Goal: Transaction & Acquisition: Book appointment/travel/reservation

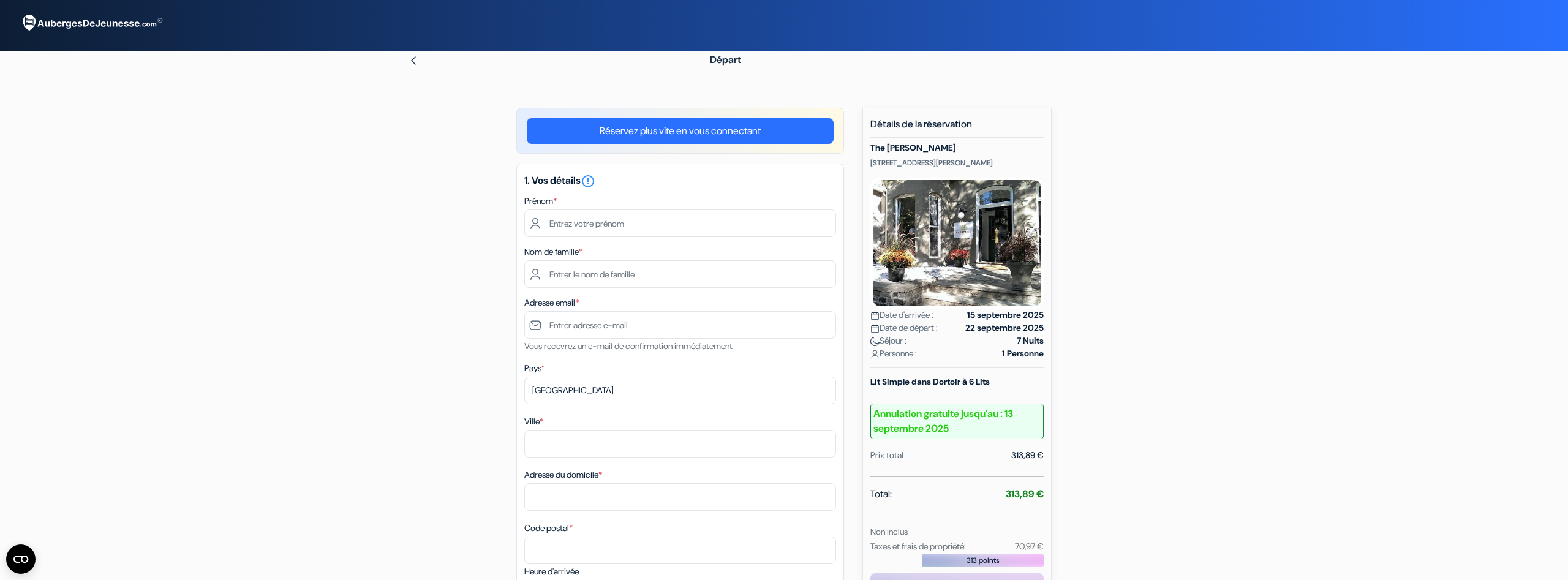
click at [588, 222] on input "text" at bounding box center [680, 223] width 312 height 28
type input "Antonin"
click at [579, 278] on input "text" at bounding box center [680, 275] width 312 height 28
type input "Thiery"
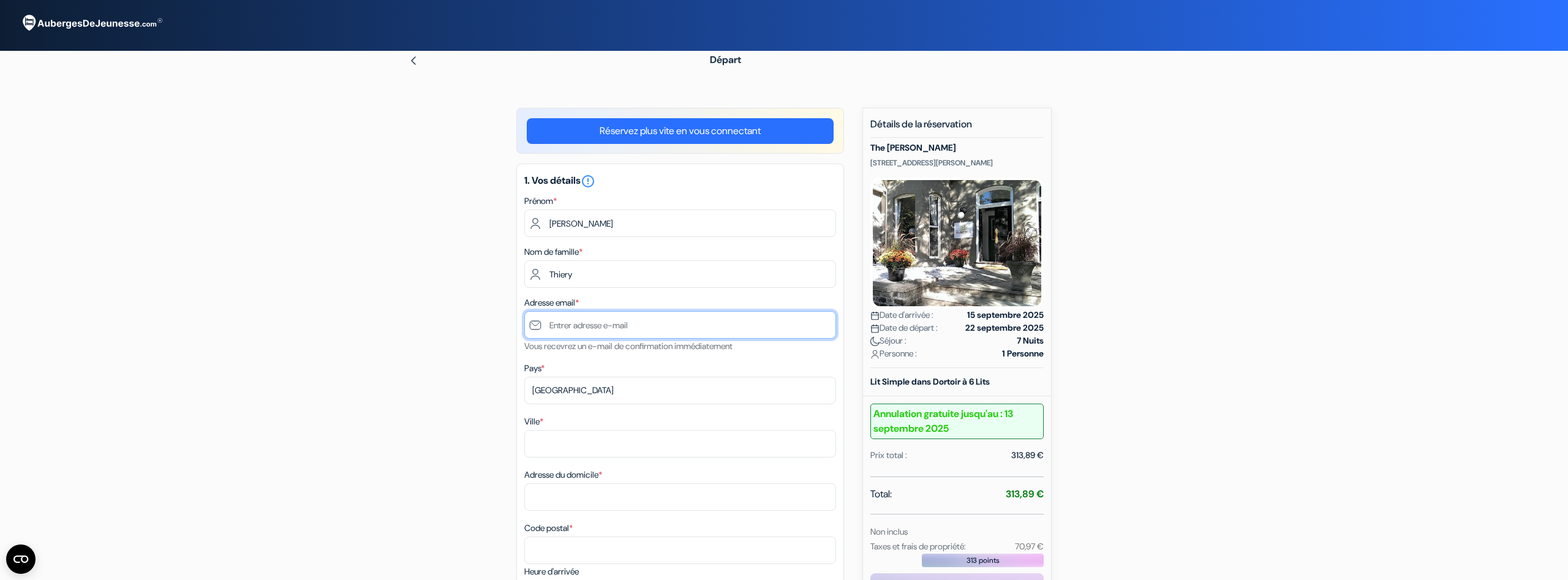
click at [576, 319] on input "text" at bounding box center [680, 325] width 312 height 28
type input "[EMAIL_ADDRESS][DOMAIN_NAME]"
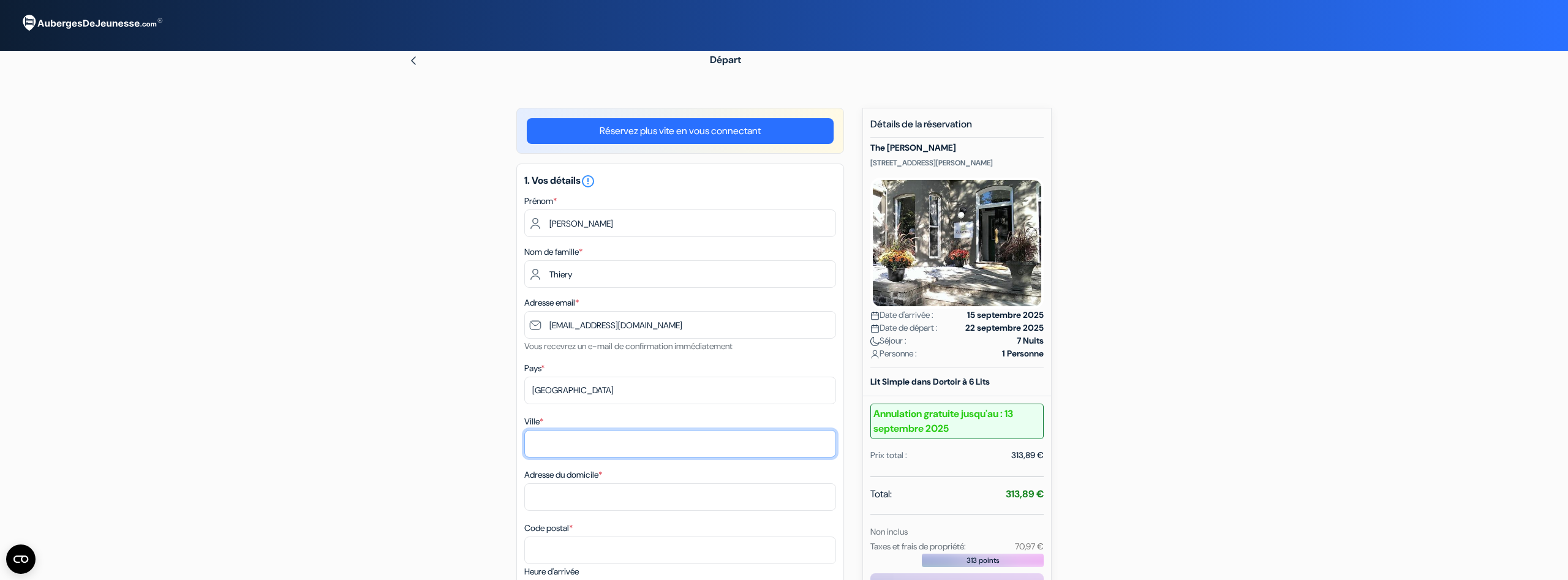
click at [562, 443] on input "Ville *" at bounding box center [680, 444] width 312 height 28
click at [555, 458] on div "Ville * Adresse du domicile * Code postal *" at bounding box center [680, 489] width 312 height 150
click at [553, 443] on input "Ville *" at bounding box center [680, 444] width 312 height 28
type input "Plombières-les-bains"
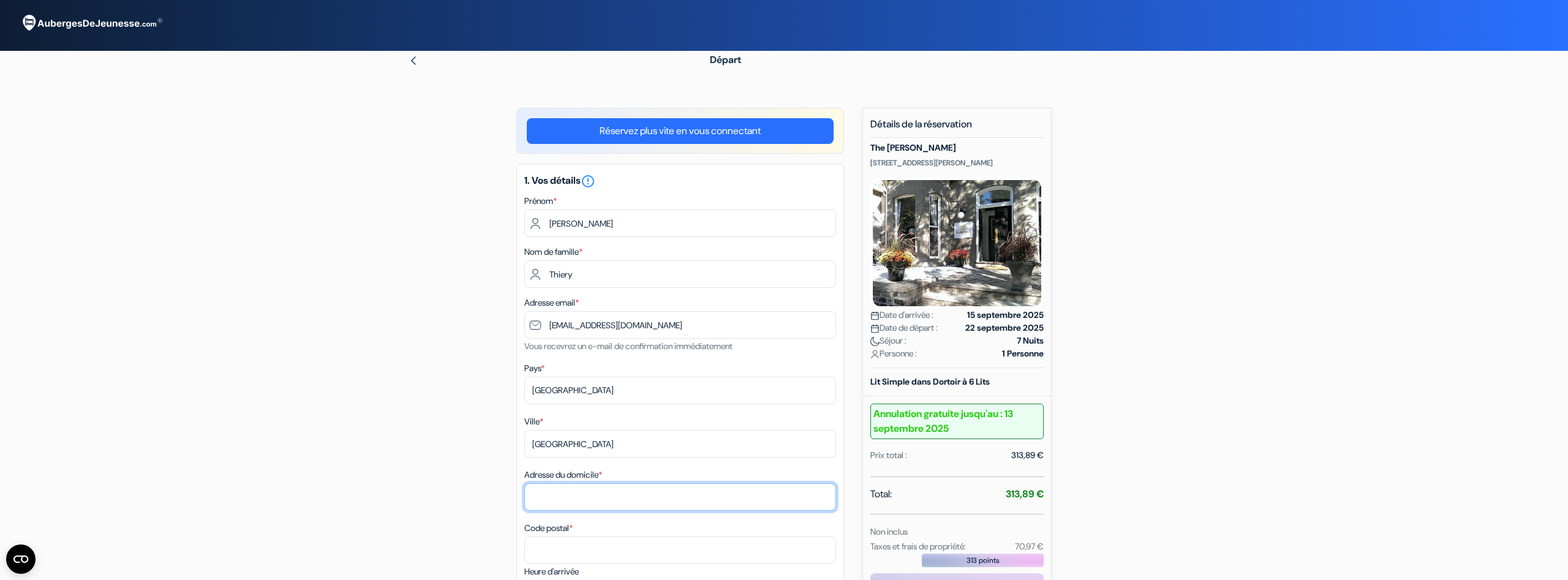
click at [551, 496] on input "Adresse du domicile *" at bounding box center [680, 497] width 312 height 28
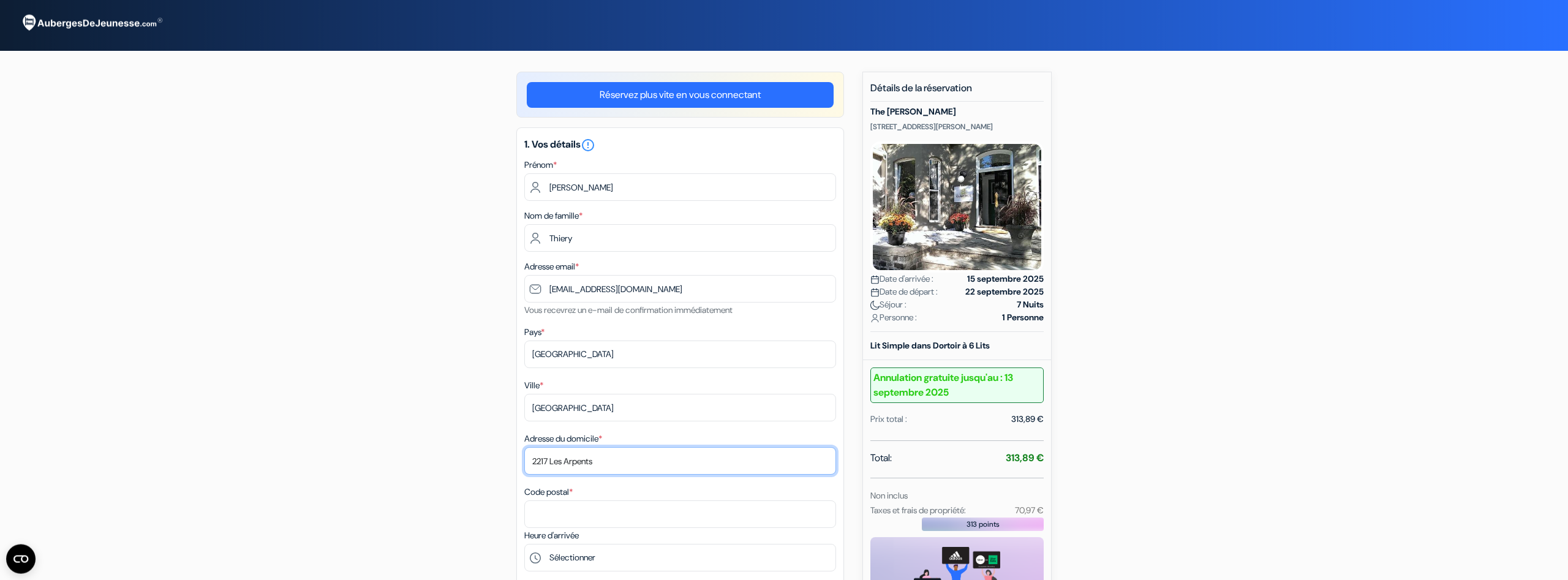
scroll to position [63, 0]
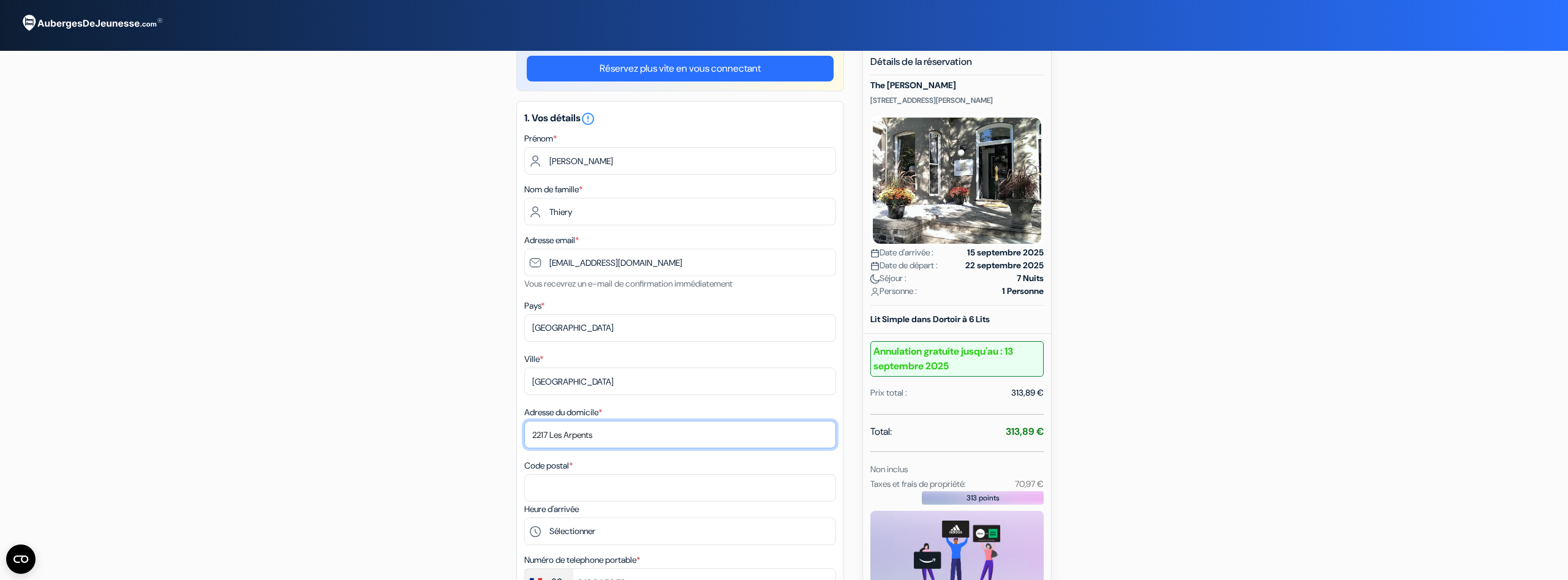
type input "2217 Les Arpents"
click at [617, 497] on input "Code postal *" at bounding box center [680, 489] width 312 height 28
type input "9"
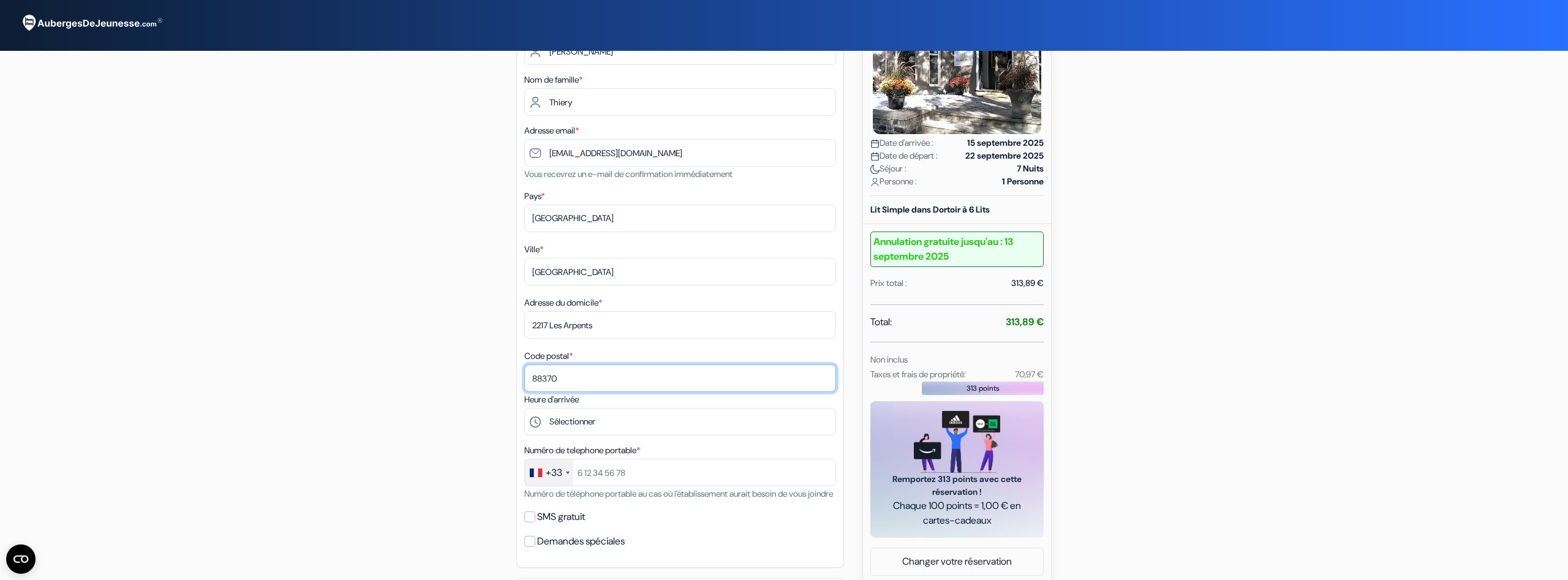
scroll to position [188, 0]
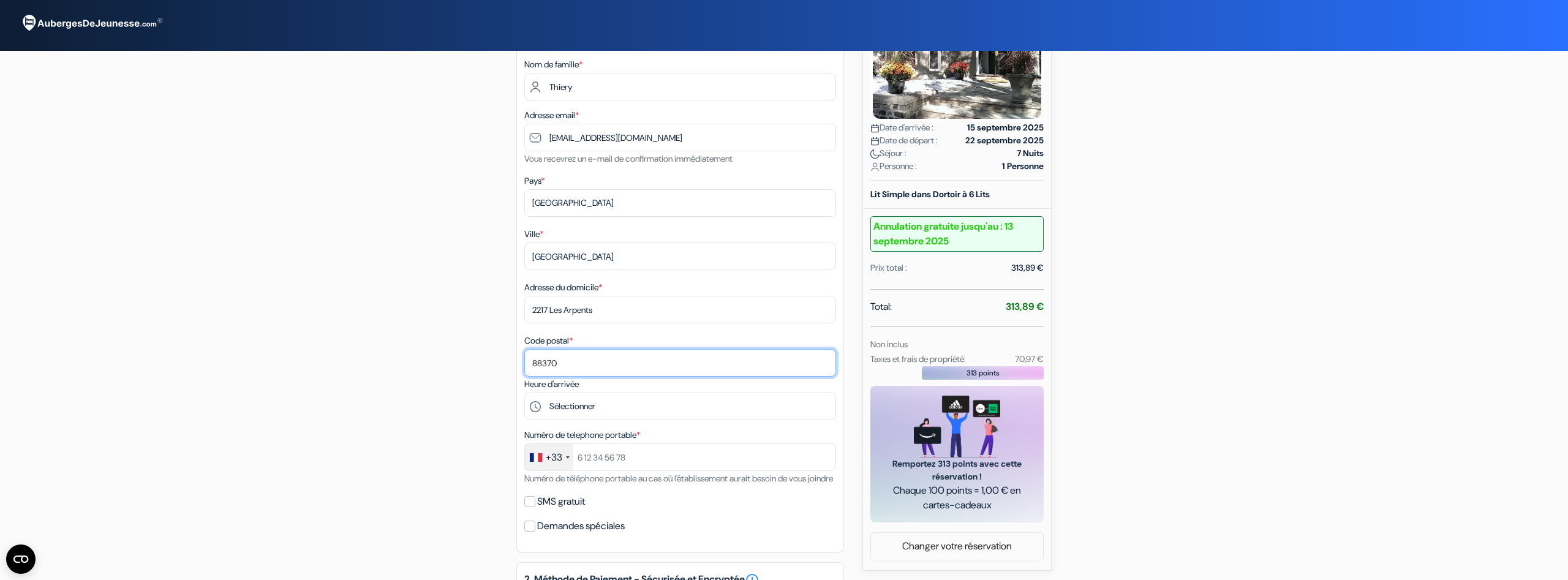
type input "88370"
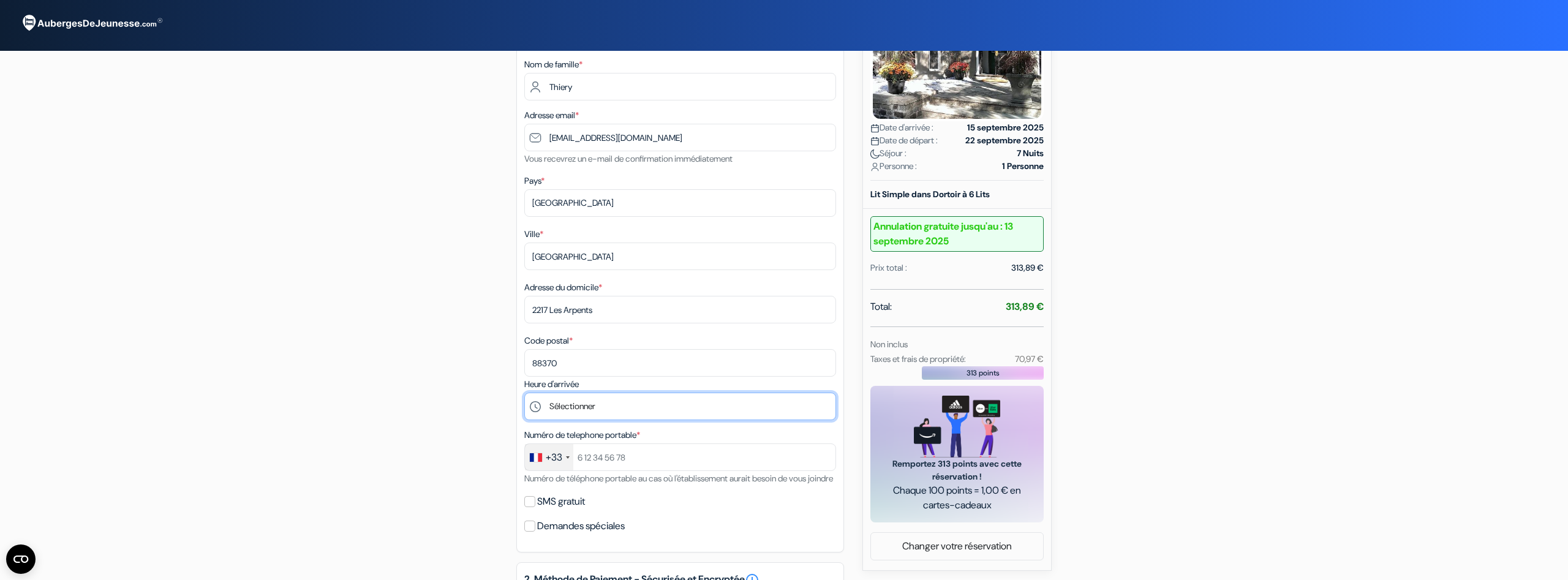
click at [524, 393] on select "Sélectionner 15:00 16:00 17:00 18:00 19:00 20:00 21:00 22:00" at bounding box center [680, 407] width 312 height 28
select select "19"
click option "19:00" at bounding box center [0, 0] width 0 height 0
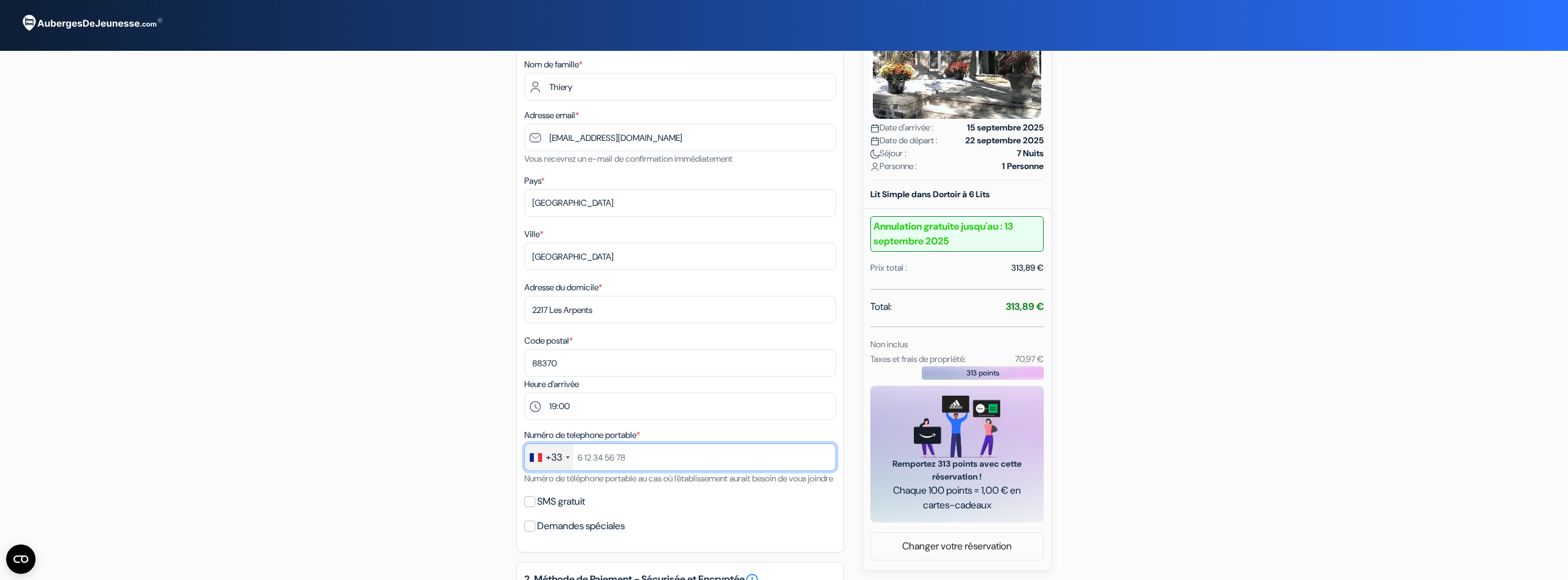
click at [630, 469] on input "text" at bounding box center [680, 457] width 312 height 28
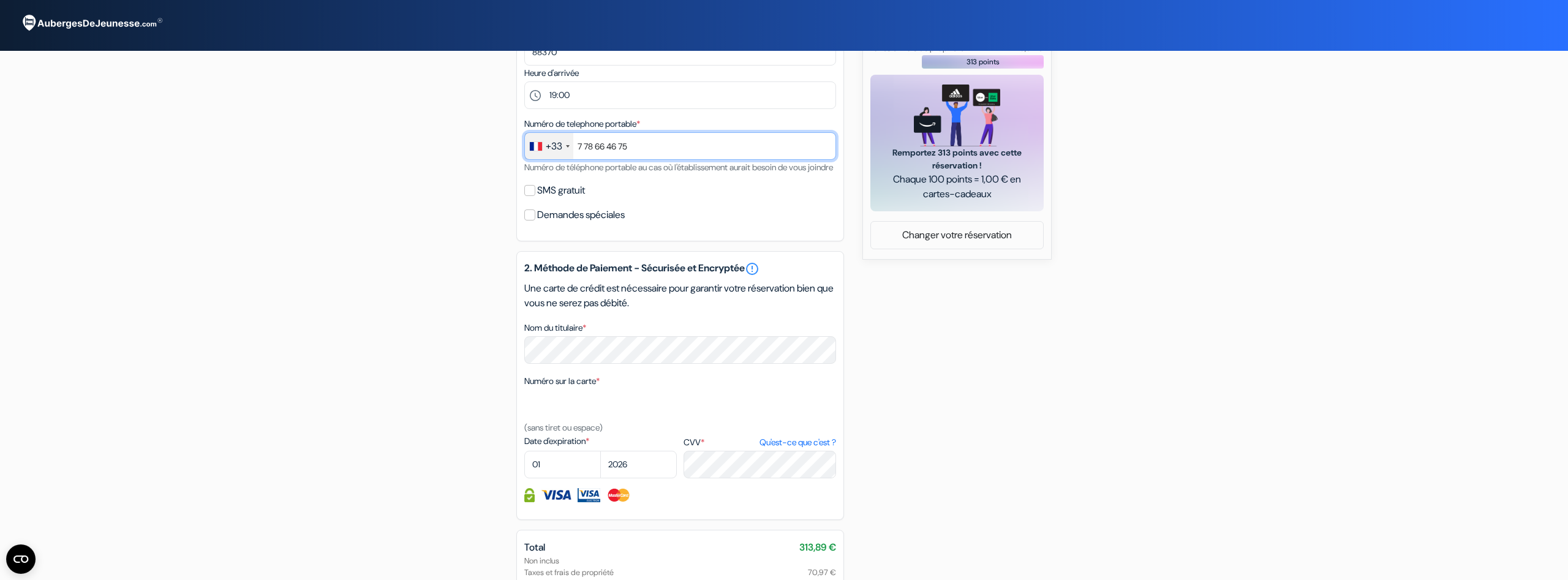
scroll to position [500, 0]
type input "7 78 66 46 75"
click at [524, 450] on select "01 02 03 04 05 06 07 08 09 10 11 12" at bounding box center [562, 463] width 76 height 28
select select "12"
click option "12" at bounding box center [0, 0] width 0 height 0
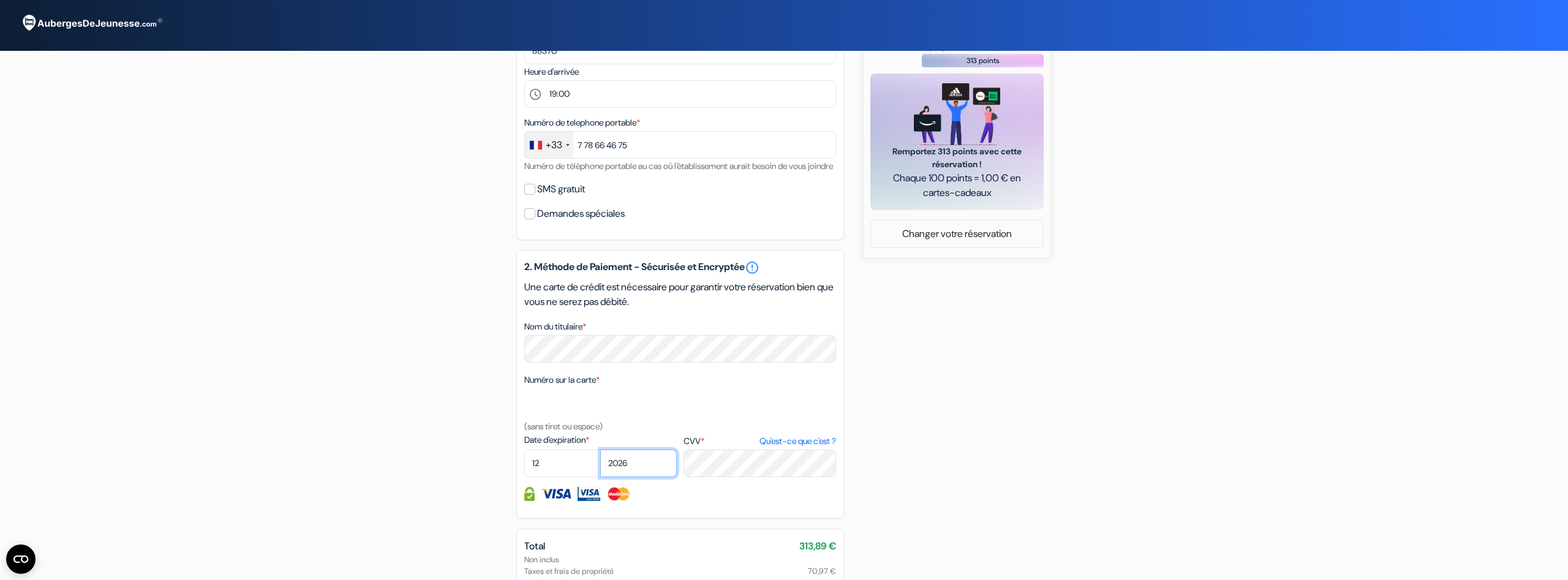
click at [601, 450] on select "2025 2026 2027 2028 2029 2030 2031 2032 2033 2034 2035 2036 2037 2038 2039 2040…" at bounding box center [639, 463] width 76 height 28
select select "2025"
click option "2025" at bounding box center [0, 0] width 0 height 0
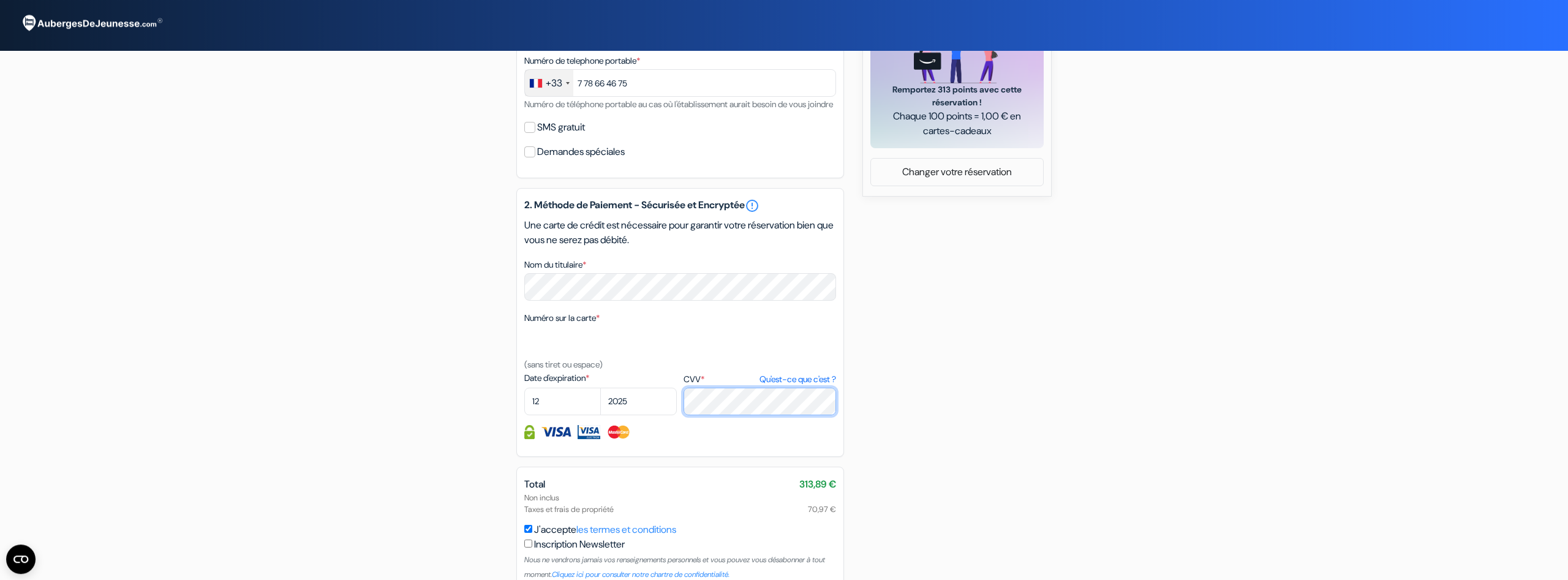
scroll to position [641, 0]
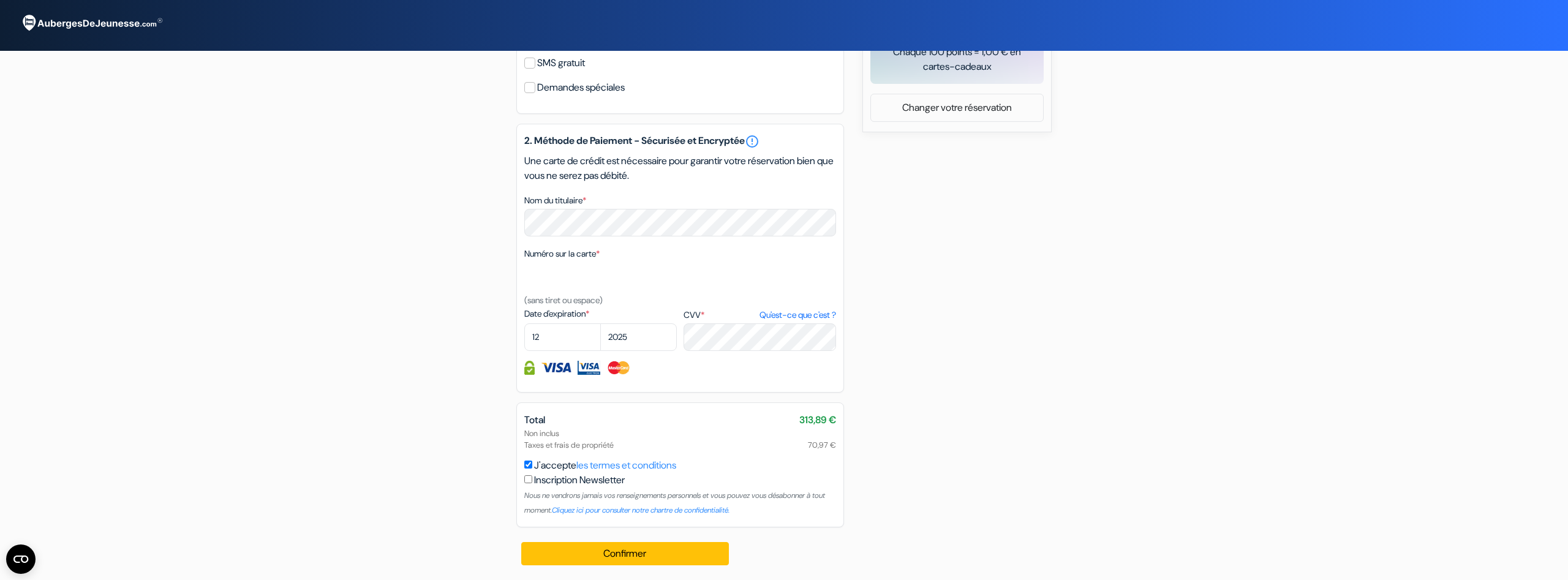
click at [613, 560] on button "Confirmer Loading..." at bounding box center [625, 554] width 208 height 23
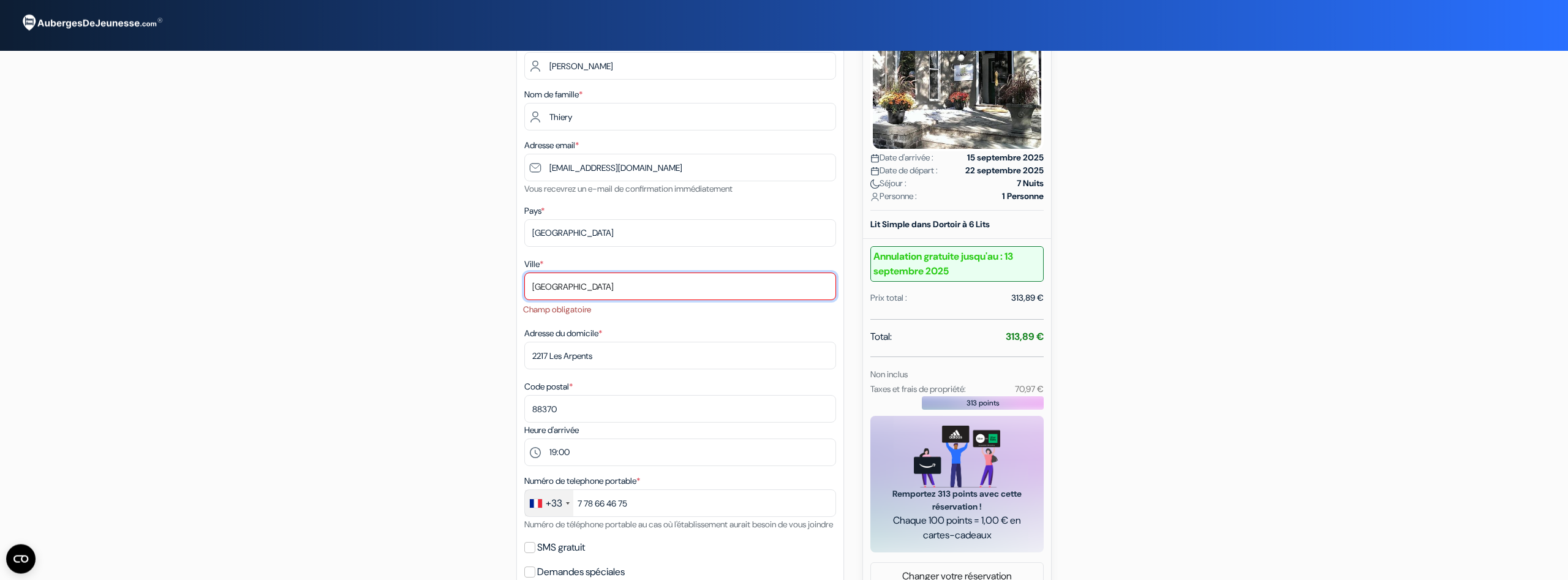
scroll to position [154, 0]
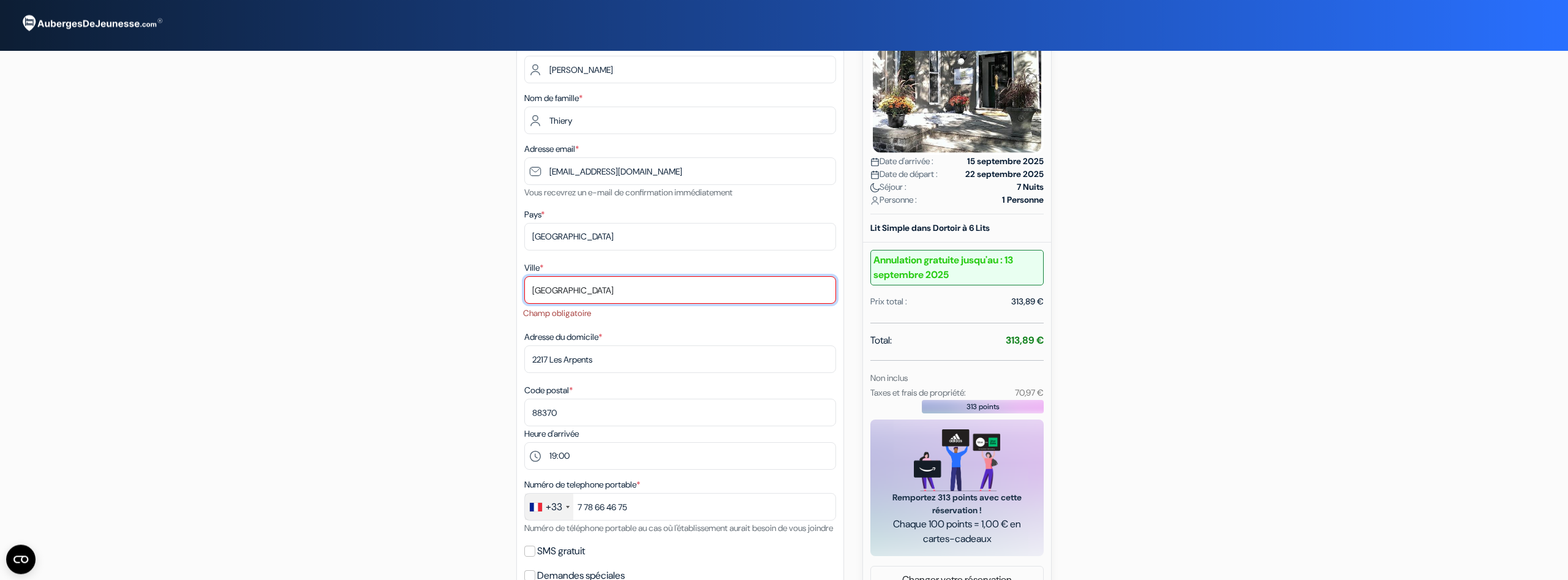
drag, startPoint x: 651, startPoint y: 287, endPoint x: 576, endPoint y: 288, distance: 75.0
click at [576, 288] on input "Plombières-les-bains" at bounding box center [680, 290] width 312 height 28
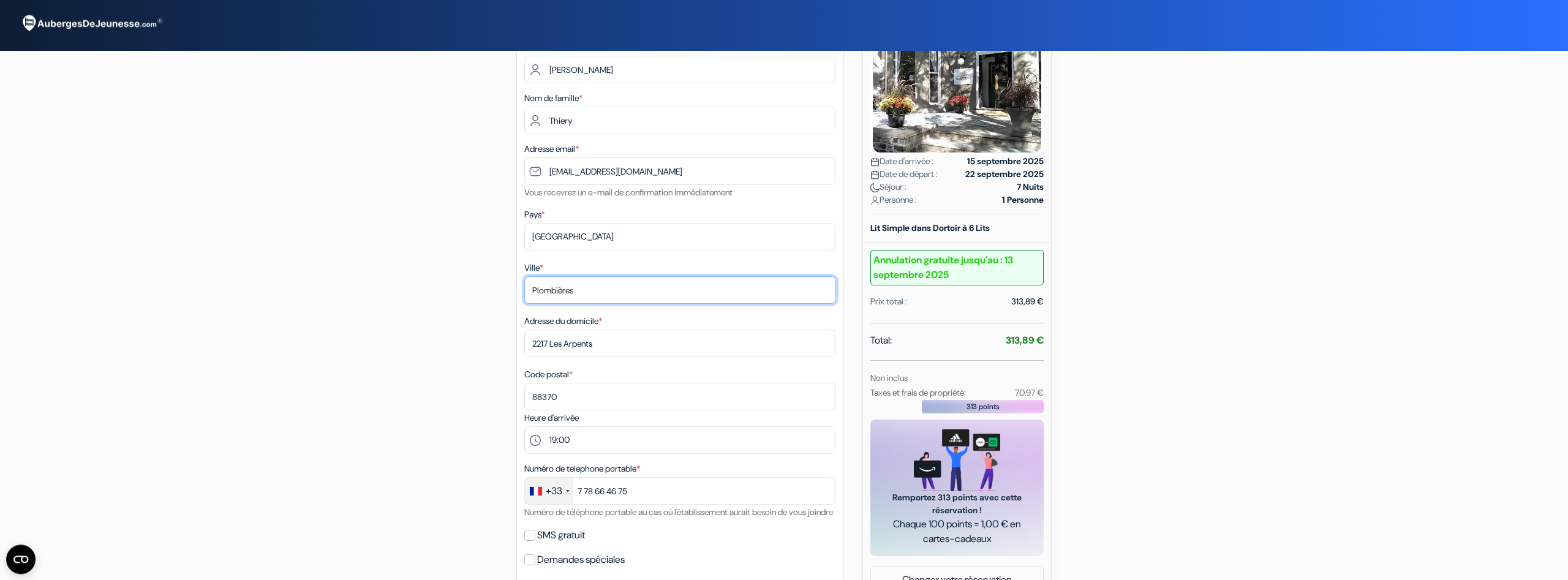
type input "Plombières"
click at [452, 307] on div "add_box The Clarence Park 7 Clarence Square, Toronto, Canada Détails de l'établ…" at bounding box center [784, 503] width 808 height 1099
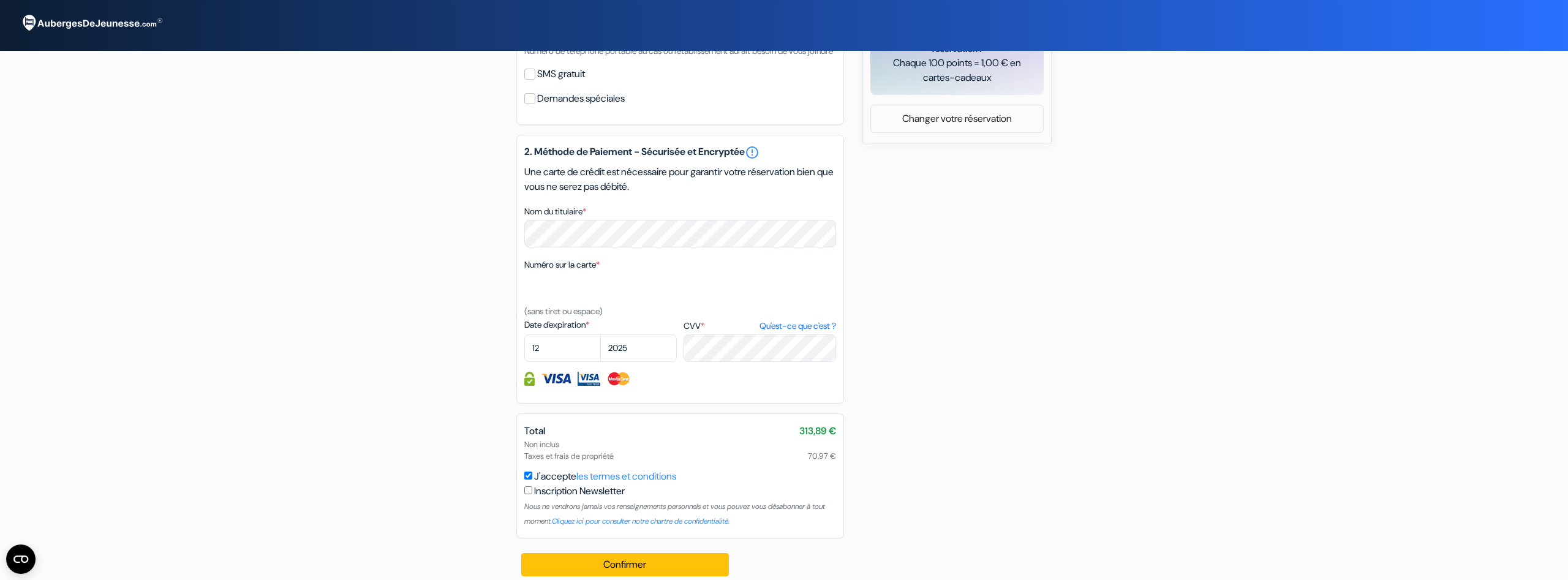
scroll to position [641, 0]
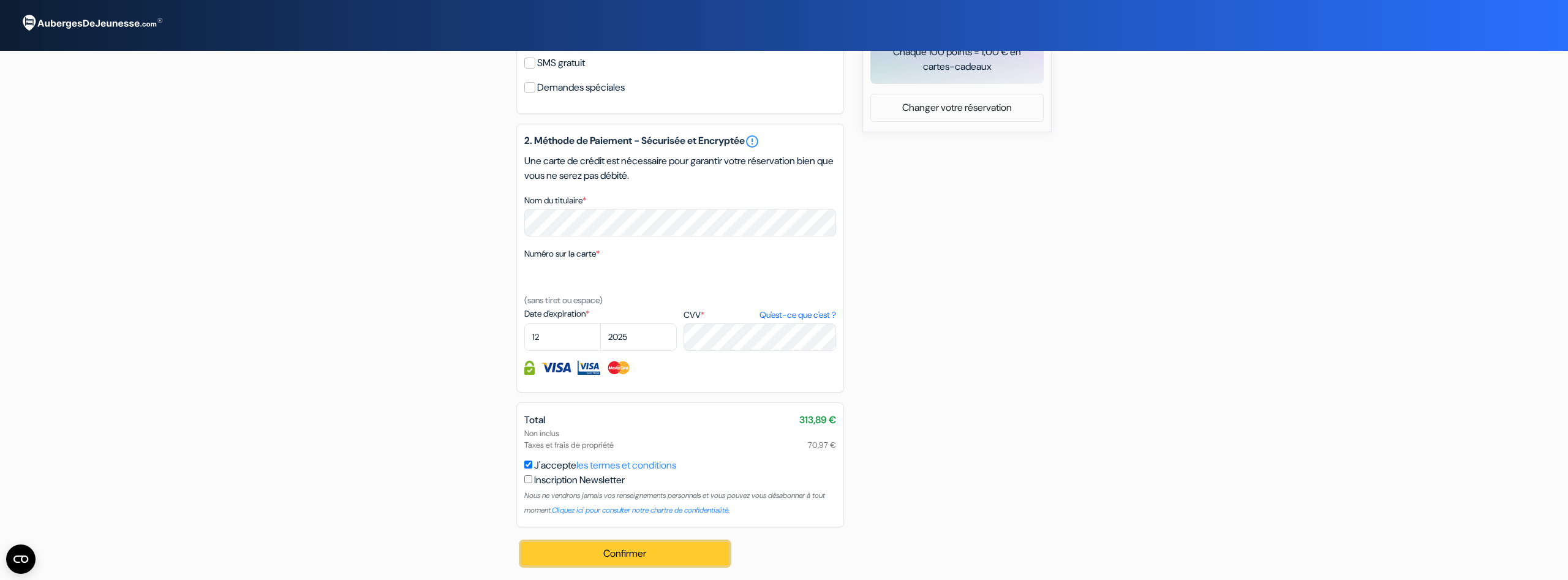
click at [681, 556] on button "Confirmer Loading..." at bounding box center [625, 554] width 208 height 23
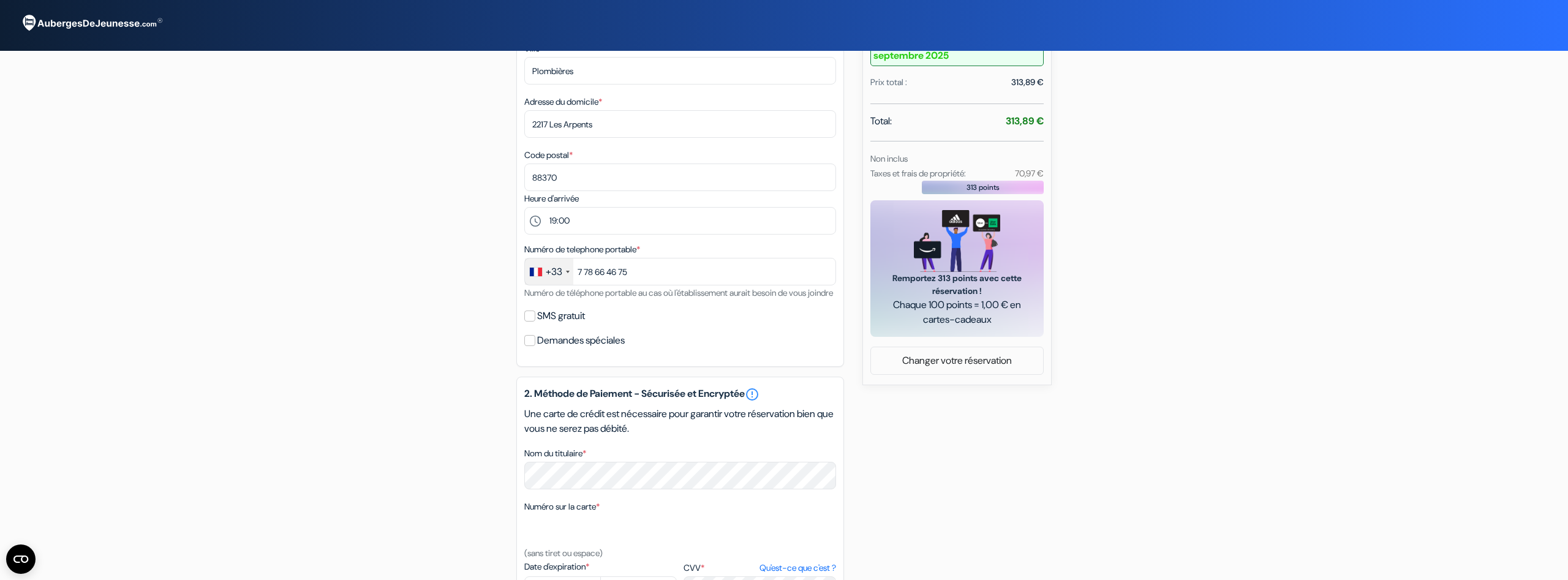
scroll to position [500, 0]
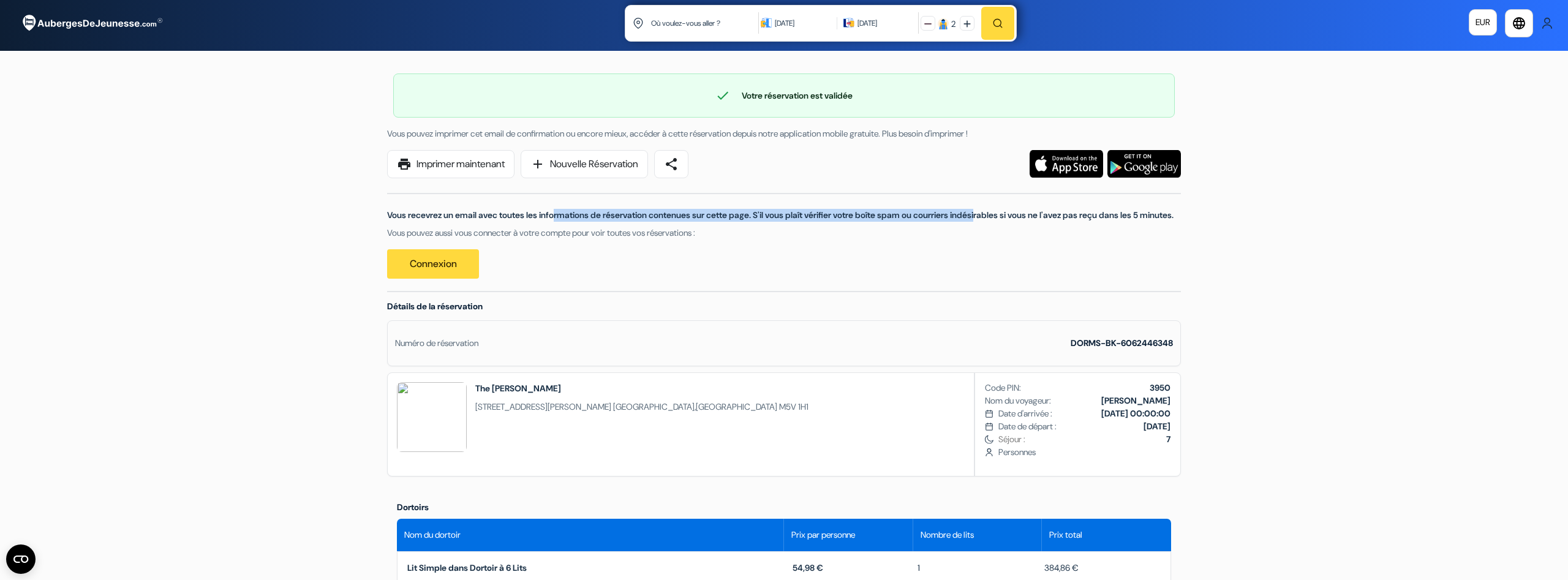
drag, startPoint x: 466, startPoint y: 216, endPoint x: 905, endPoint y: 210, distance: 439.0
click at [905, 210] on p "Vous recevrez un email avec toutes les informations de réservation contenues su…" at bounding box center [783, 215] width 794 height 13
drag, startPoint x: 455, startPoint y: 243, endPoint x: 706, endPoint y: 246, distance: 251.0
click at [706, 240] on p "Vous pouvez aussi vous connecter à votre compte pour voir toutes vos réservatio…" at bounding box center [783, 233] width 794 height 13
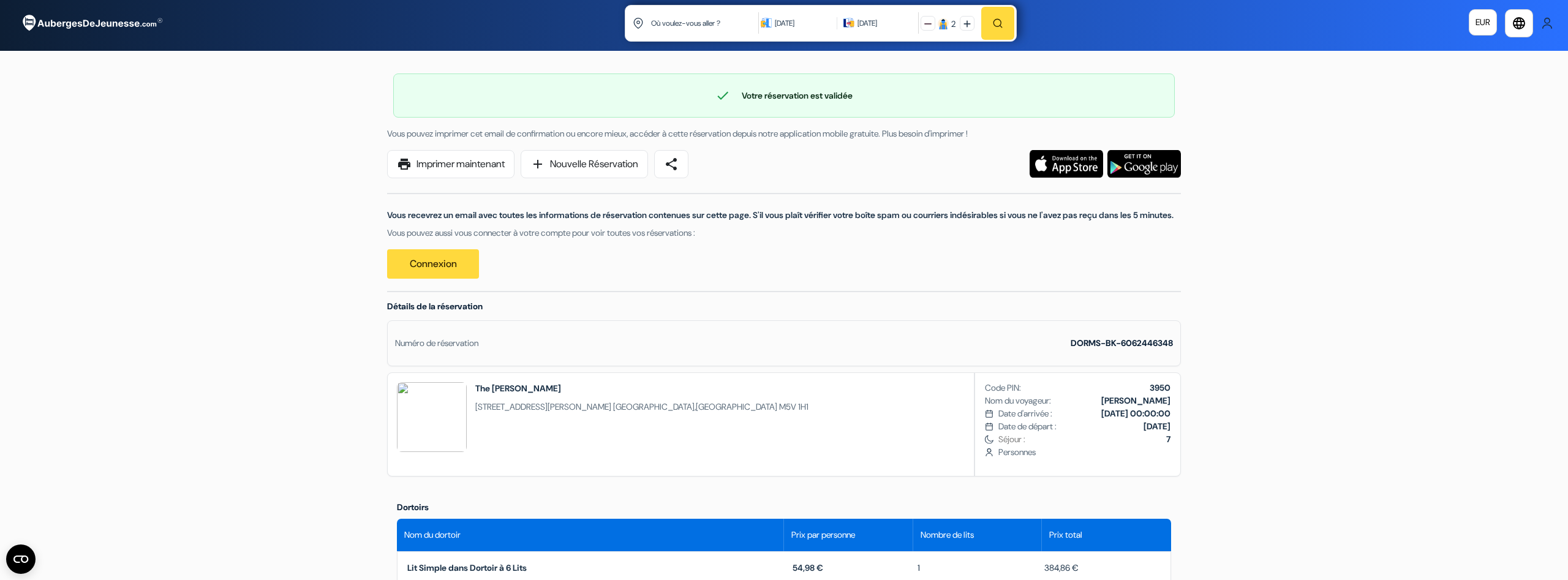
click at [706, 240] on p "Vous pouvez aussi vous connecter à votre compte pour voir toutes vos réservatio…" at bounding box center [783, 233] width 794 height 13
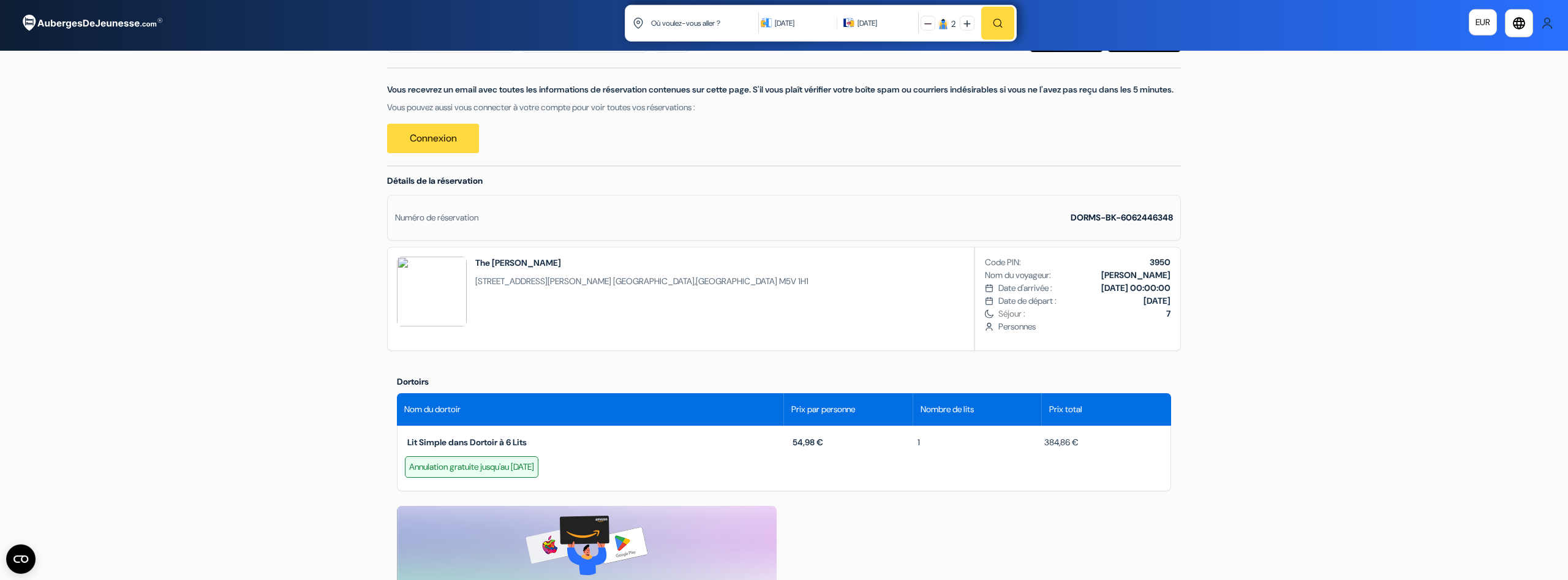
scroll to position [125, 0]
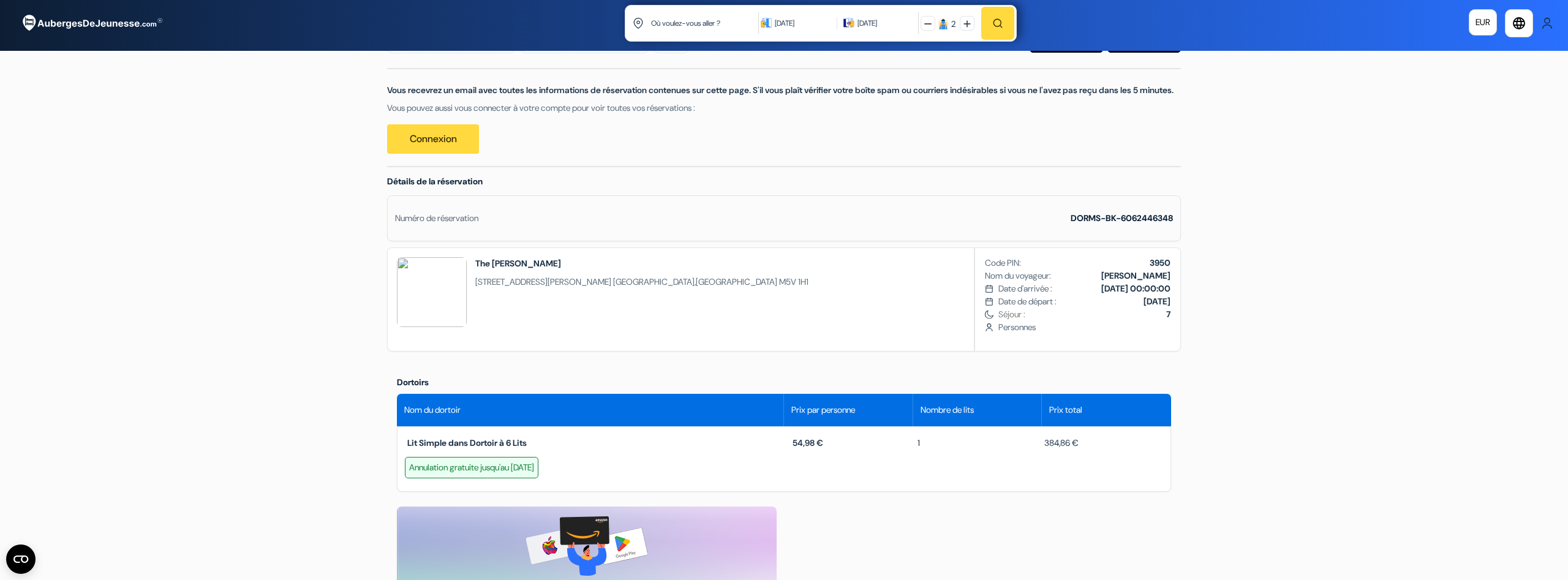
drag, startPoint x: 448, startPoint y: 225, endPoint x: 380, endPoint y: 197, distance: 73.5
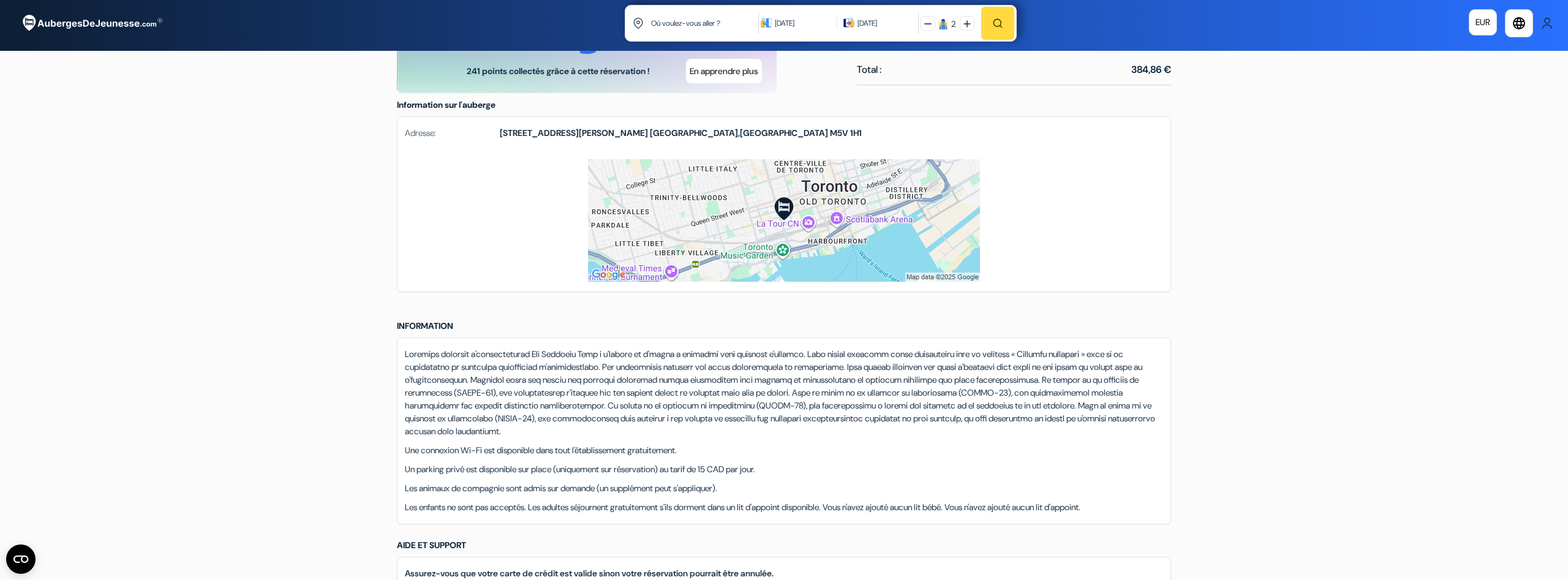
scroll to position [0, 0]
